Goal: Task Accomplishment & Management: Use online tool/utility

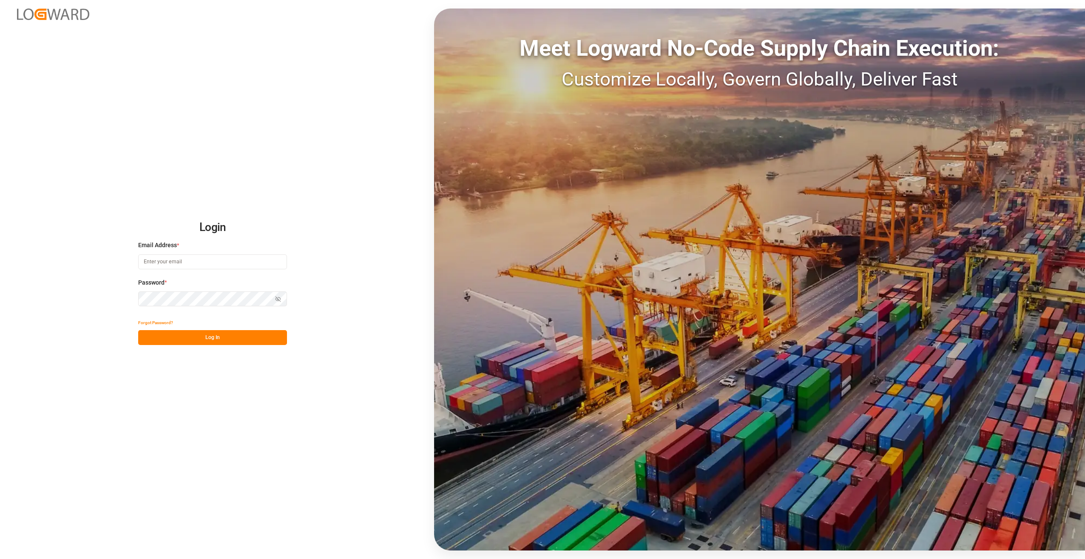
type input "[PERSON_NAME][EMAIL_ADDRESS][PERSON_NAME][DOMAIN_NAME]"
click at [242, 335] on button "Log In" at bounding box center [212, 337] width 149 height 15
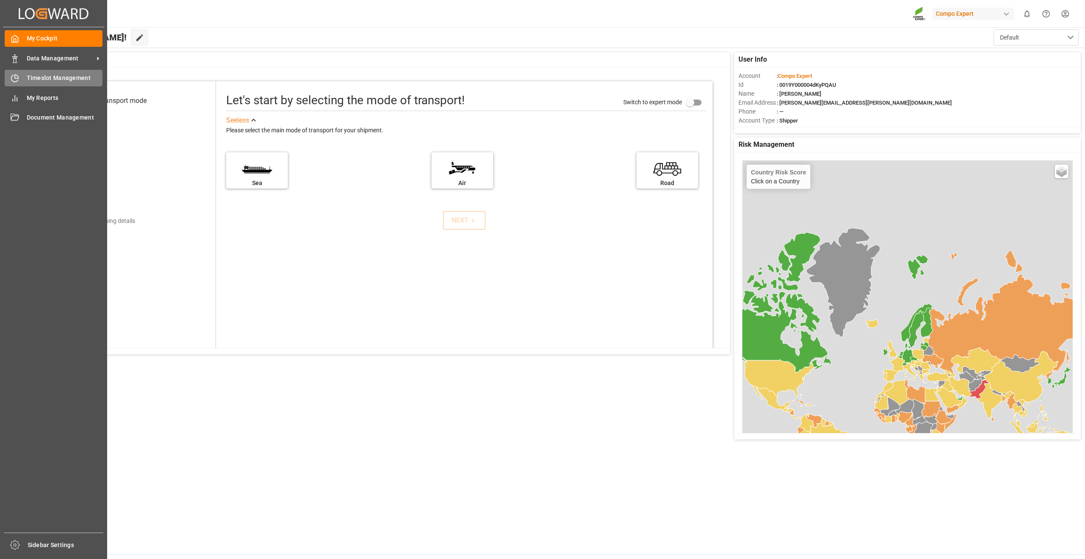
click at [16, 80] on icon at bounding box center [15, 78] width 9 height 9
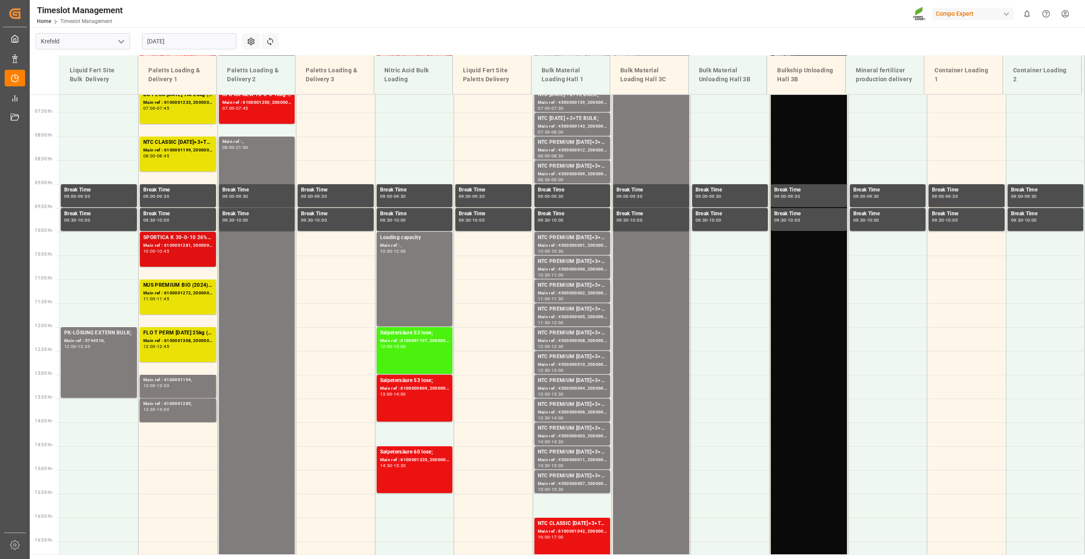
scroll to position [410, 0]
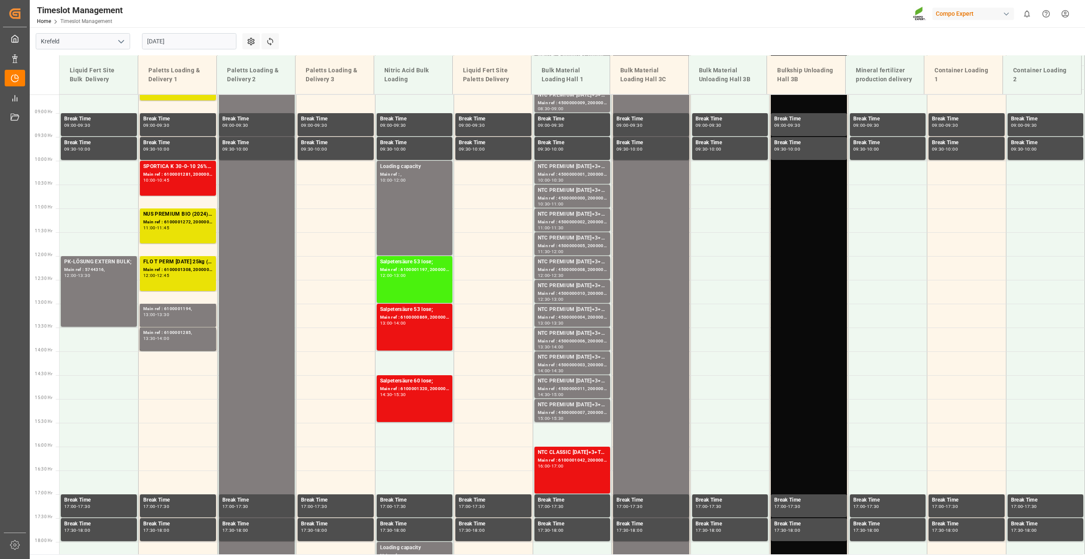
click at [181, 41] on input "[DATE]" at bounding box center [189, 41] width 94 height 16
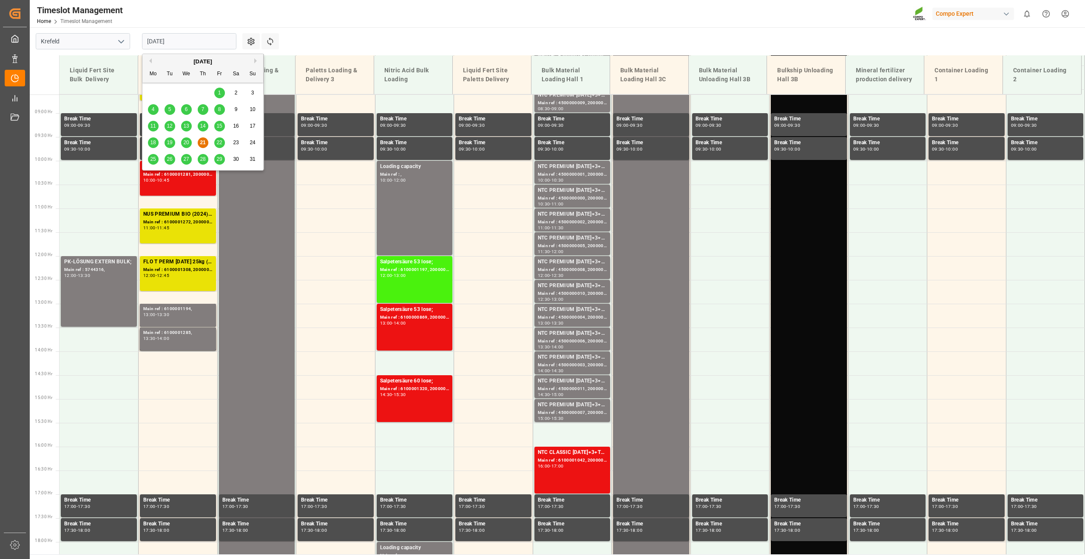
click at [219, 142] on span "22" at bounding box center [219, 142] width 6 height 6
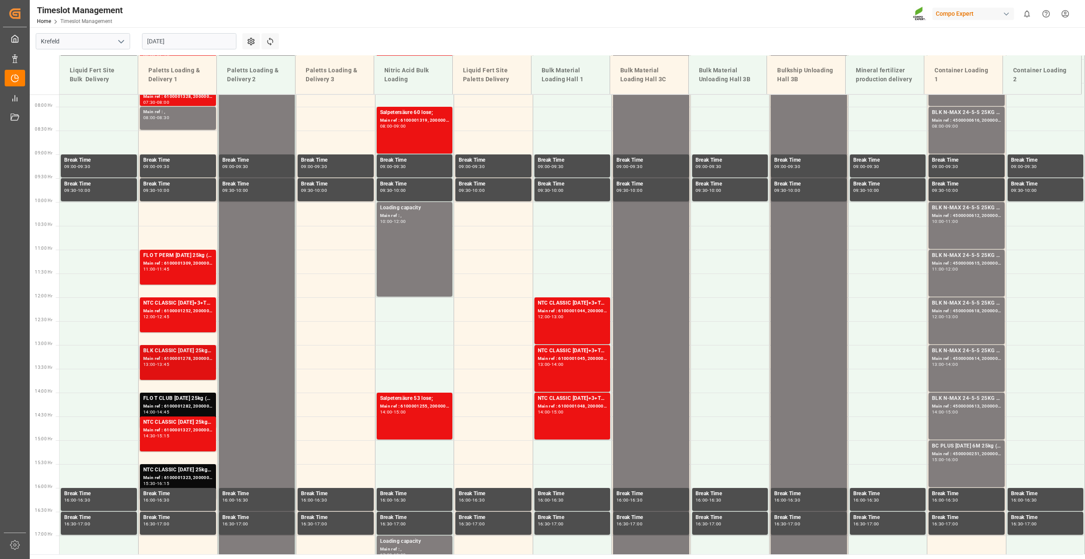
scroll to position [339, 0]
